Goal: Task Accomplishment & Management: Use online tool/utility

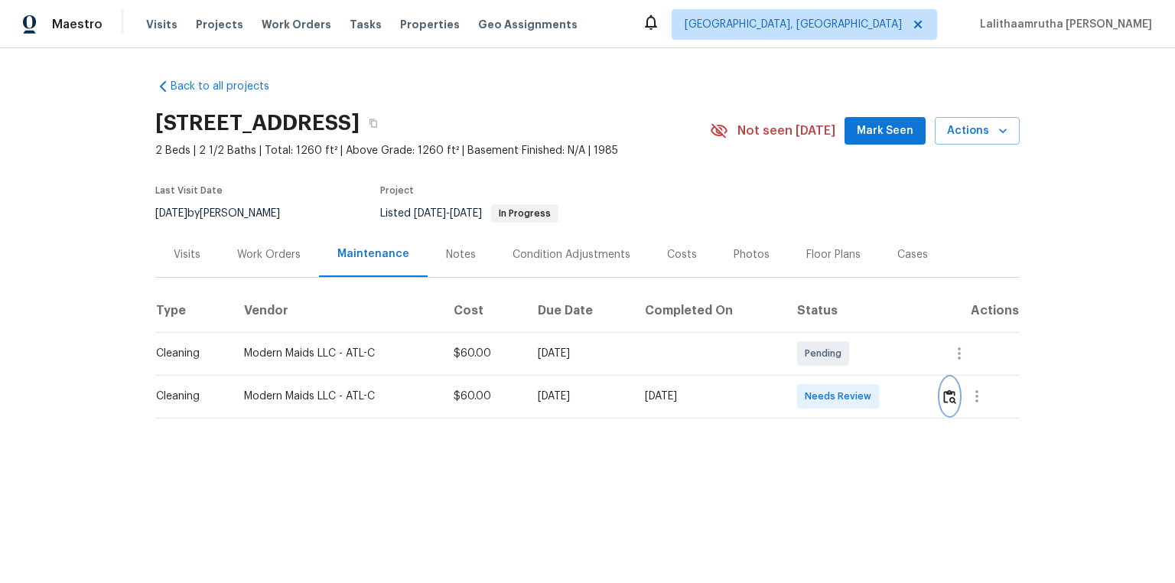
click at [946, 395] on img "button" at bounding box center [949, 396] width 13 height 15
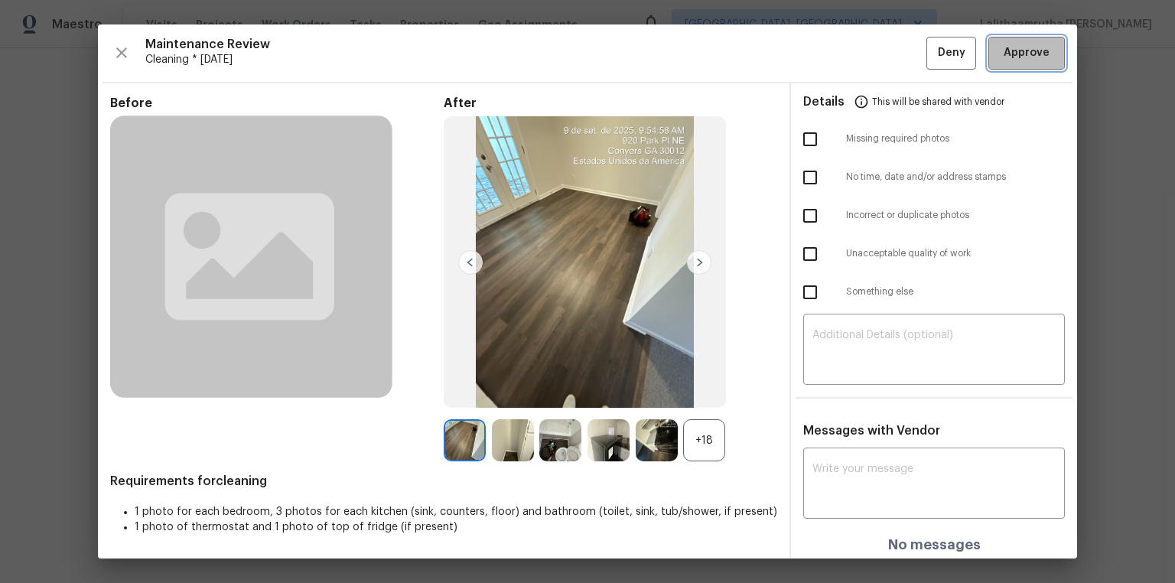
click at [1017, 50] on span "Approve" at bounding box center [1027, 53] width 46 height 19
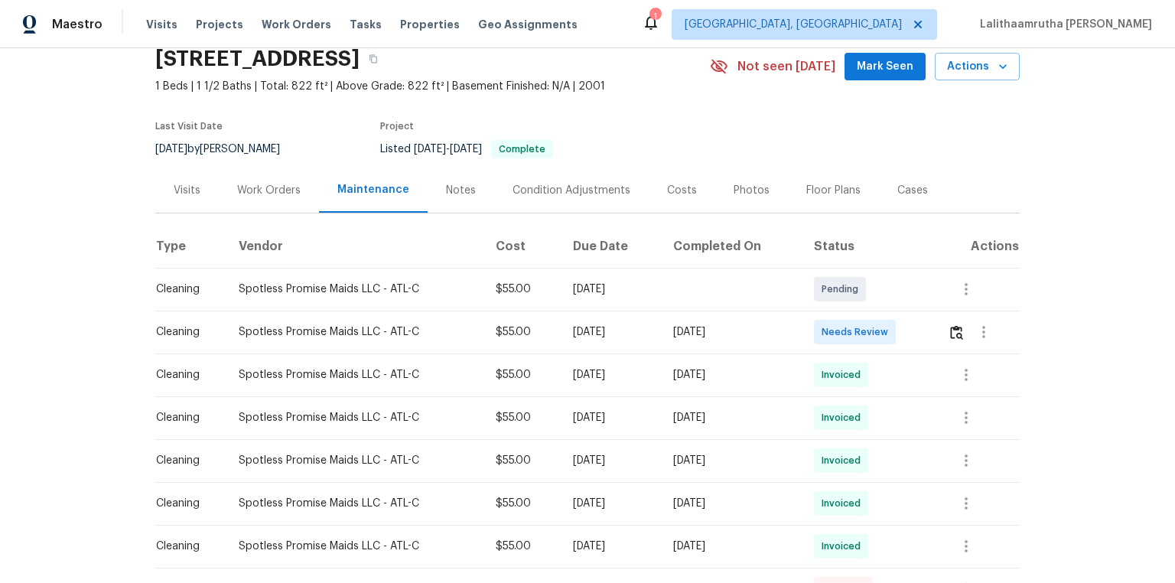
scroll to position [122, 0]
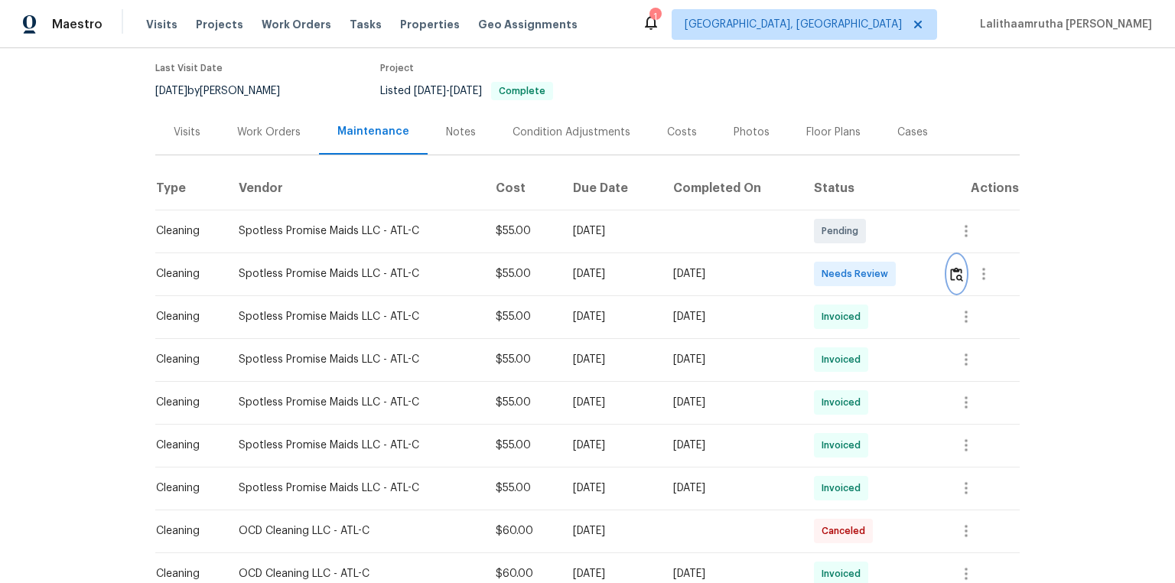
click at [835, 282] on img "button" at bounding box center [956, 274] width 13 height 15
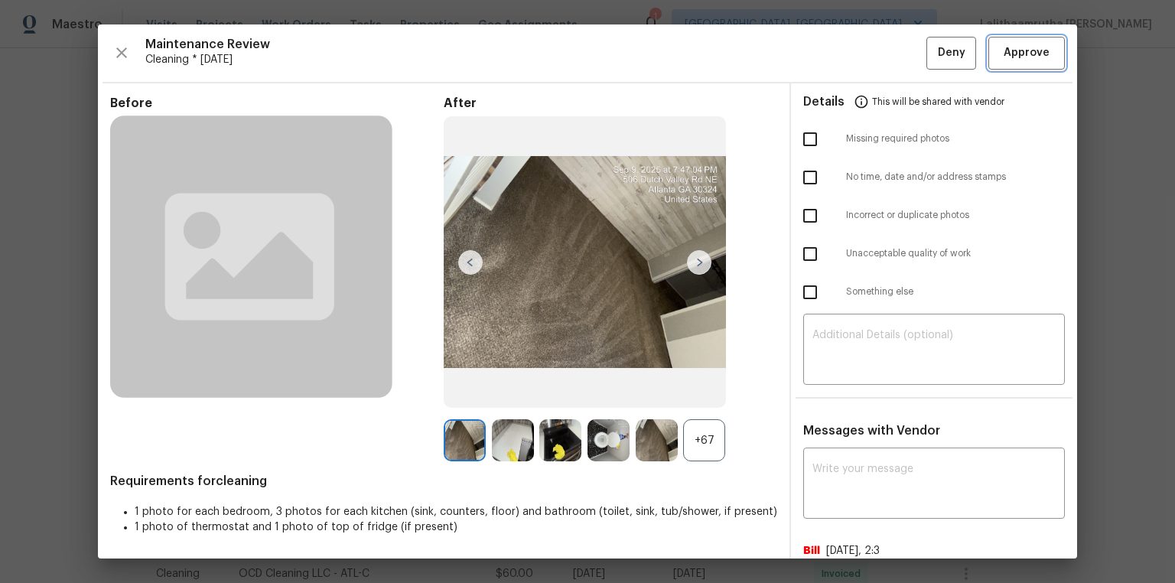
click at [835, 38] on button "Approve" at bounding box center [1027, 53] width 77 height 33
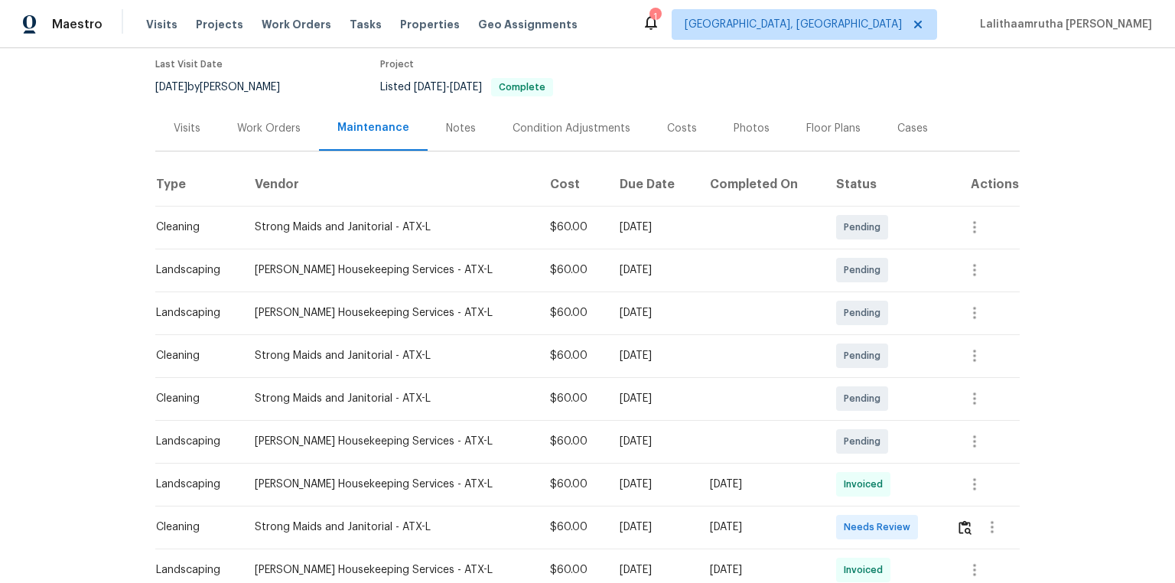
scroll to position [184, 0]
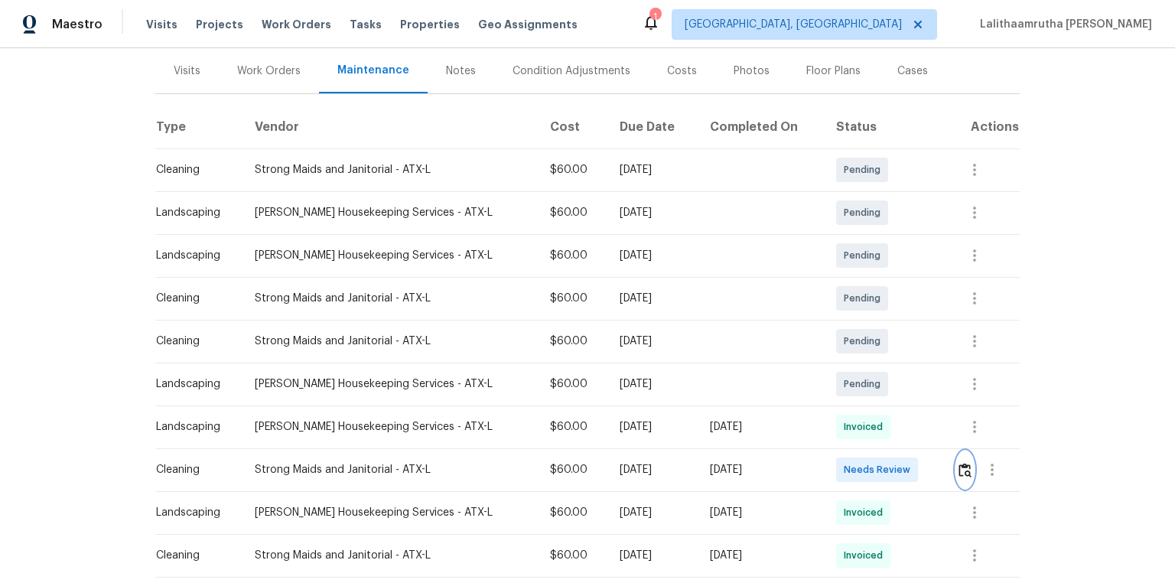
click at [835, 392] on img "button" at bounding box center [965, 470] width 13 height 15
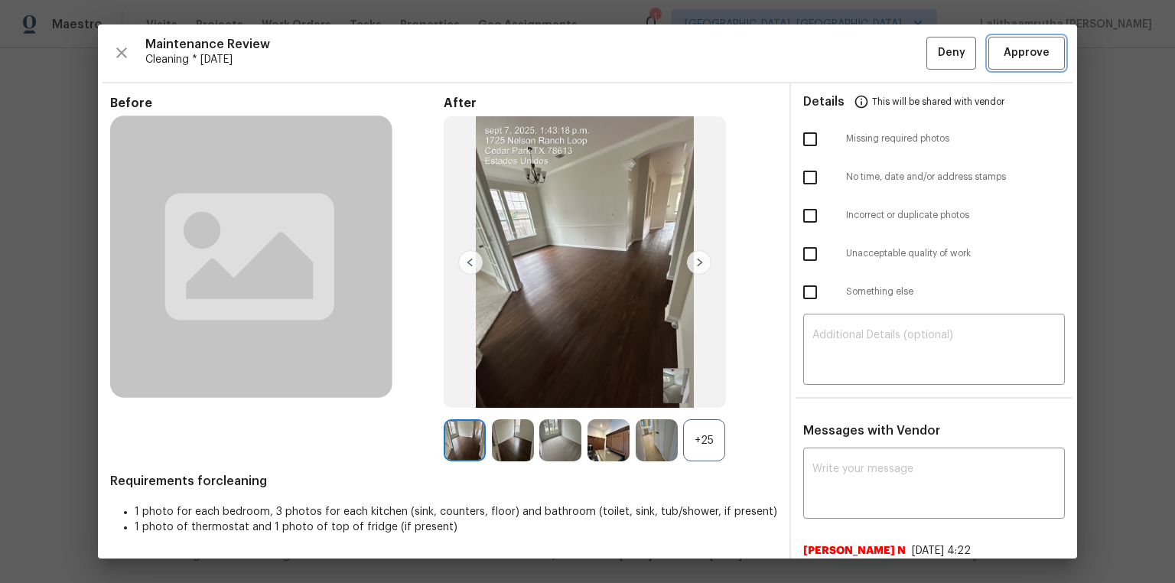
click at [835, 51] on span "Approve" at bounding box center [1027, 53] width 46 height 19
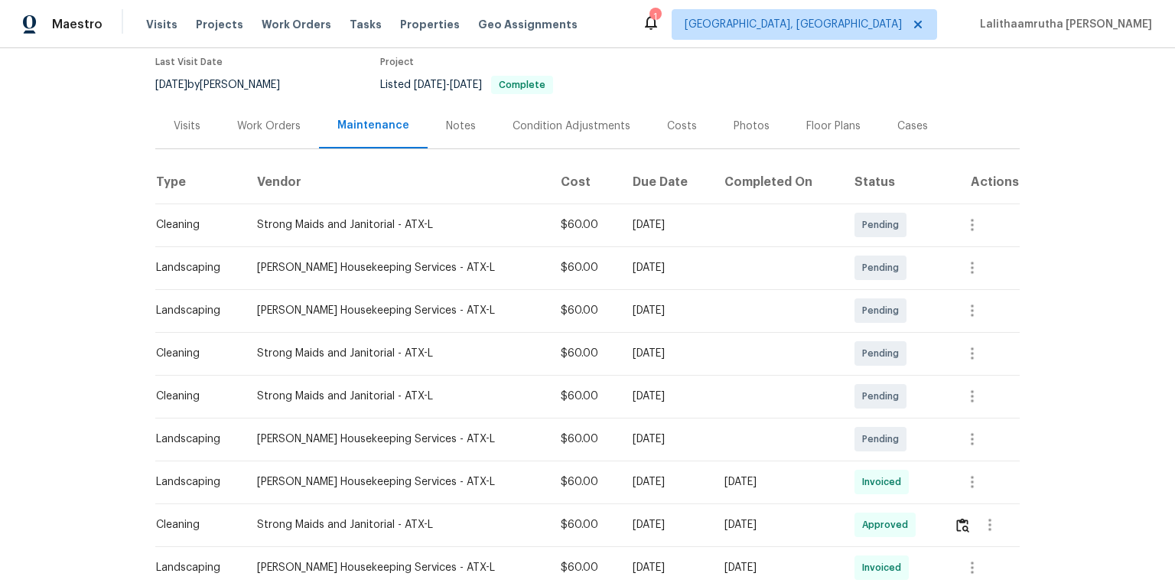
scroll to position [0, 0]
